Goal: Task Accomplishment & Management: Use online tool/utility

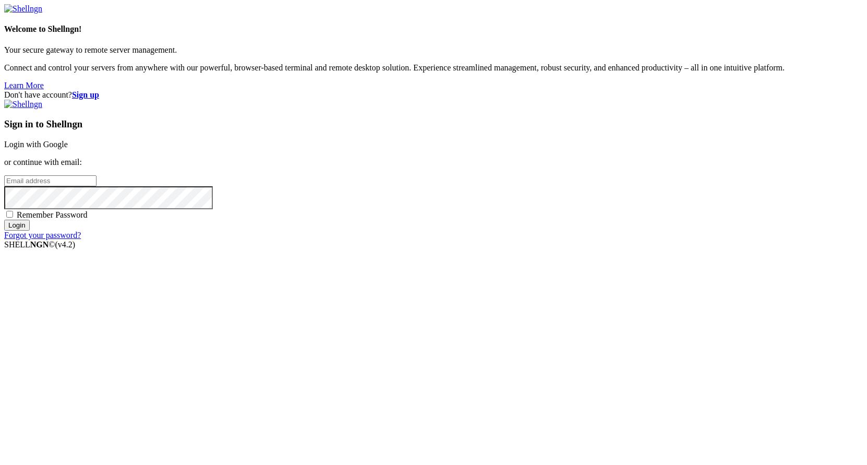
type input "root"
click at [30, 230] on input "Login" at bounding box center [17, 225] width 26 height 11
click at [407, 202] on div "Don't have account? Sign up Sign in to Shellngn Login with Google or continue w…" at bounding box center [433, 165] width 858 height 150
click at [88, 219] on span "Remember Password" at bounding box center [52, 214] width 71 height 9
click at [13, 217] on input "Remember Password" at bounding box center [9, 214] width 7 height 7
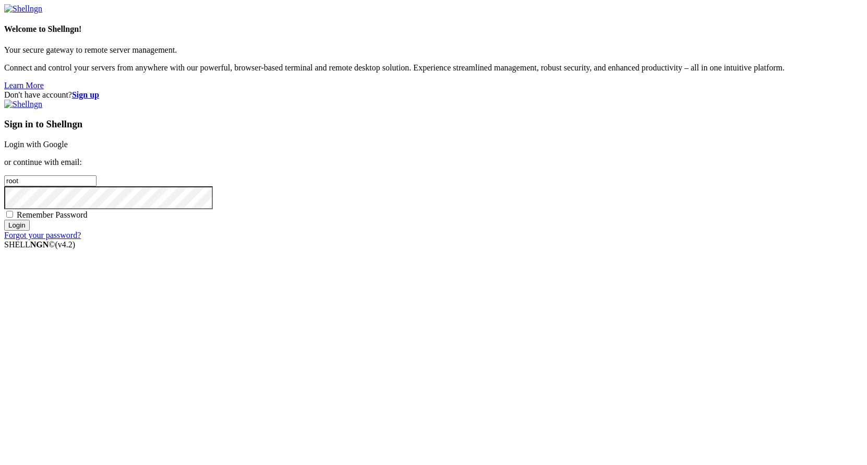
checkbox input "true"
click at [30, 230] on input "Login" at bounding box center [17, 225] width 26 height 11
click at [582, 220] on div "Remember Password" at bounding box center [433, 214] width 858 height 10
click at [96, 186] on input "root" at bounding box center [50, 180] width 92 height 11
click at [42, 108] on link at bounding box center [23, 104] width 38 height 9
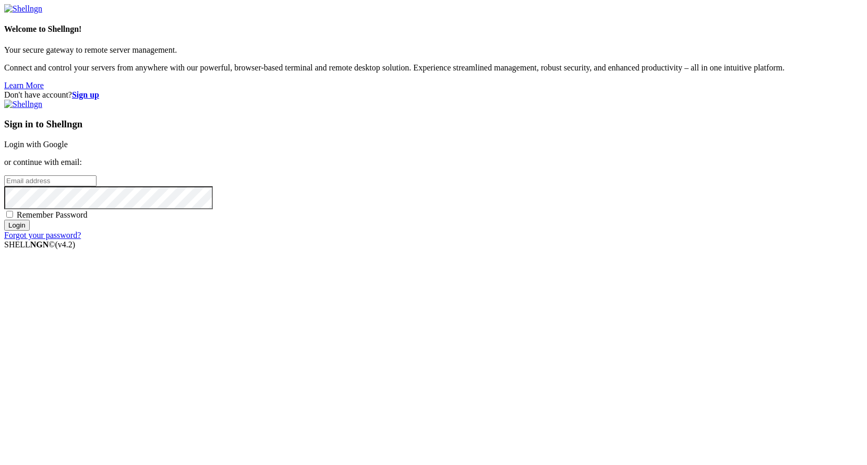
type input "root"
click at [68, 149] on link "Login with Google" at bounding box center [36, 144] width 64 height 9
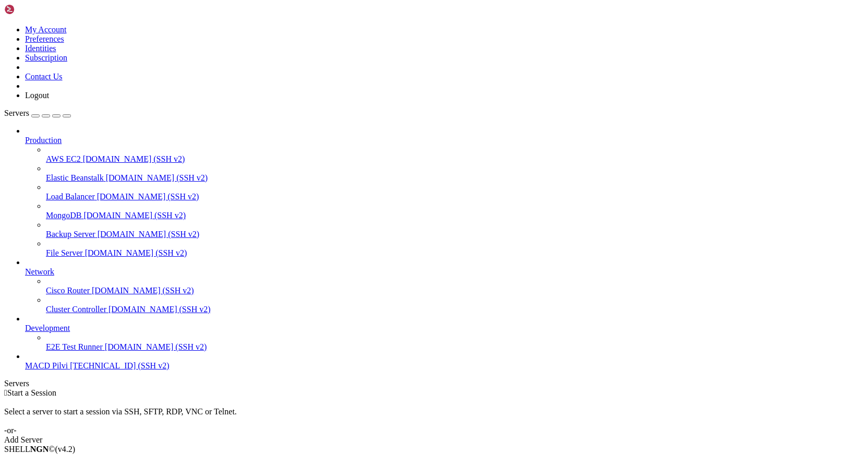
click at [88, 370] on span "[TECHNICAL_ID] (SSH v2)" at bounding box center [119, 365] width 99 height 9
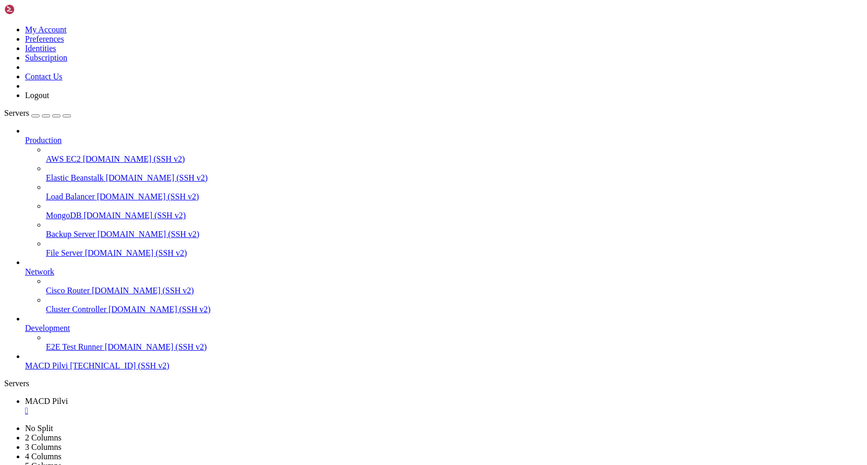
scroll to position [1108, 0]
drag, startPoint x: 9, startPoint y: 963, endPoint x: 358, endPoint y: 962, distance: 348.3
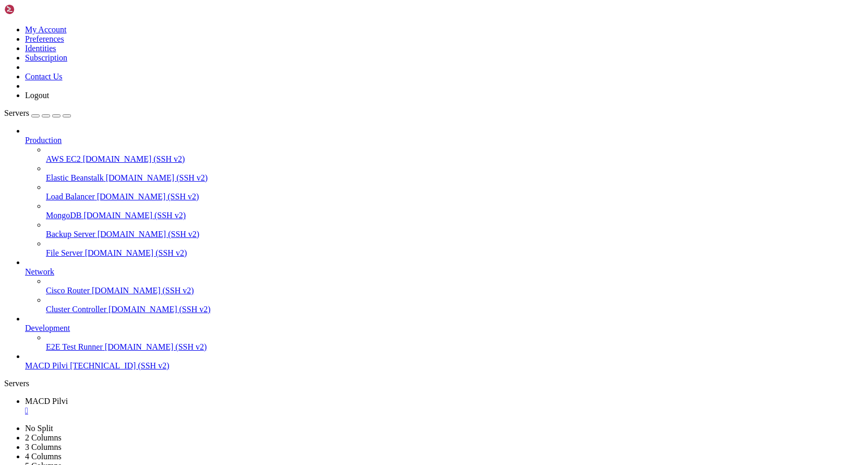
scroll to position [736, 0]
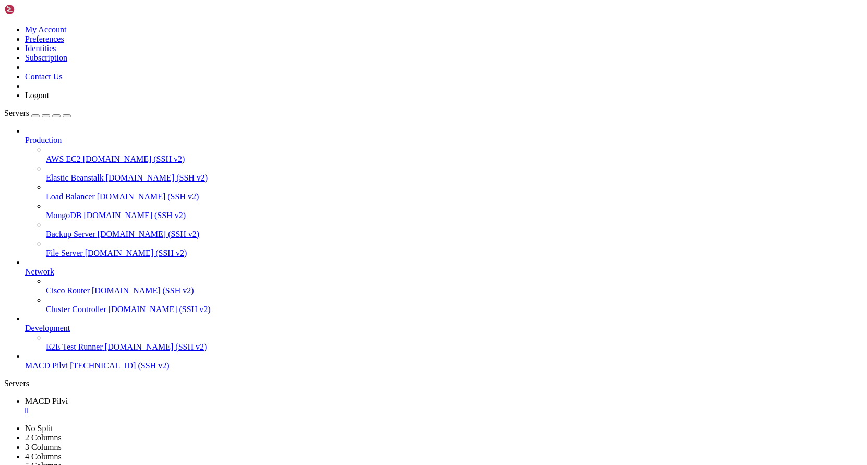
drag, startPoint x: 169, startPoint y: 904, endPoint x: 10, endPoint y: 606, distance: 338.0
drag, startPoint x: 10, startPoint y: 606, endPoint x: 308, endPoint y: 749, distance: 330.9
drag, startPoint x: 234, startPoint y: 943, endPoint x: 17, endPoint y: 603, distance: 403.3
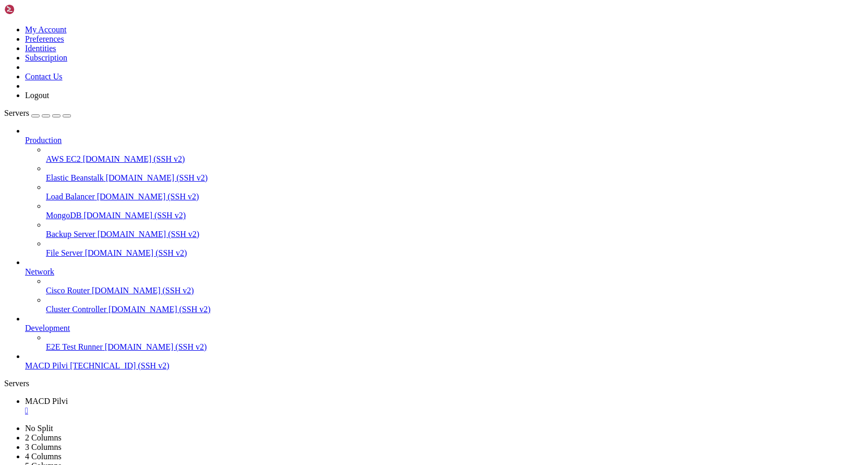
drag, startPoint x: 269, startPoint y: 917, endPoint x: 167, endPoint y: 918, distance: 101.2
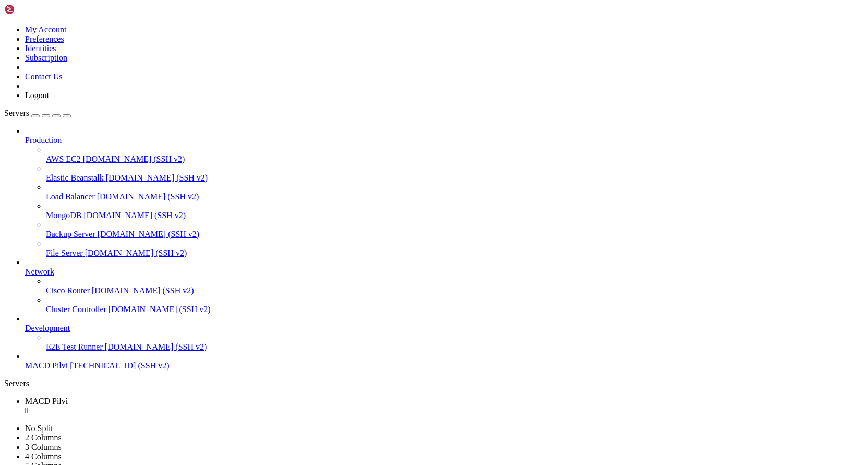
scroll to position [798, 0]
drag, startPoint x: 151, startPoint y: 909, endPoint x: 42, endPoint y: 721, distance: 217.2
